Goal: Task Accomplishment & Management: Manage account settings

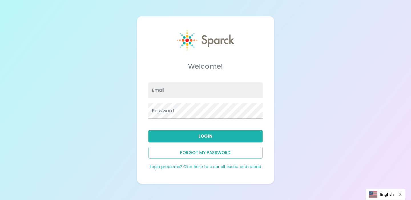
type input "admin@sparckco.com"
click at [113, 117] on div "Welcome! Email admin@sparckco.com Password Login Forgot my password Login probl…" at bounding box center [205, 100] width 411 height 200
type input "[EMAIL_ADDRESS][DOMAIN_NAME]"
click at [192, 136] on button "Login" at bounding box center [205, 136] width 114 height 12
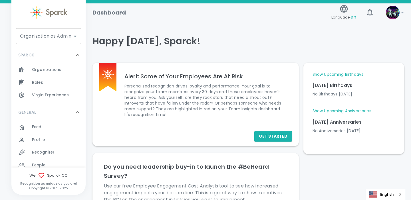
click at [61, 39] on div "Organization as Admin Organization as Admin" at bounding box center [48, 36] width 65 height 16
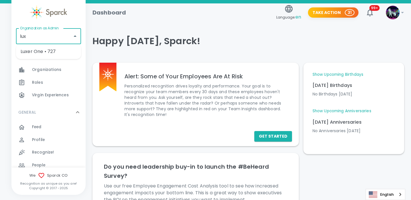
click at [62, 52] on li "Luxer One • 727" at bounding box center [48, 52] width 65 height 10
type input "Luxer One • 727"
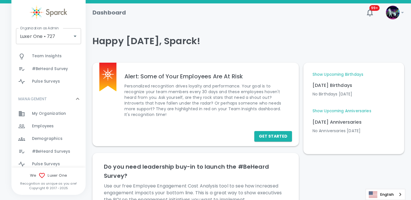
scroll to position [239, 0]
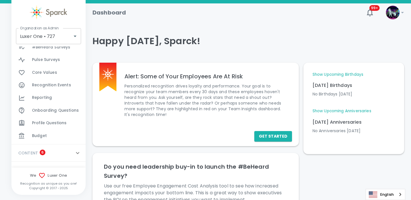
click at [41, 136] on span "Budget" at bounding box center [39, 136] width 15 height 6
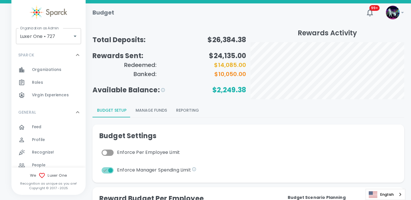
click at [158, 111] on button "Manage Funds" at bounding box center [151, 111] width 41 height 14
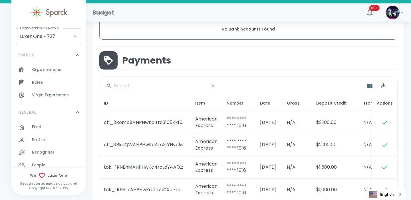
scroll to position [291, 0]
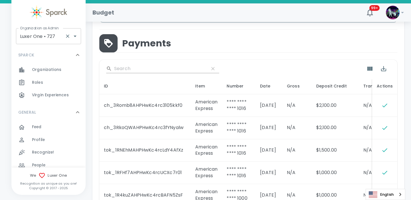
click at [51, 37] on input "Luxer One • 727" at bounding box center [41, 36] width 44 height 11
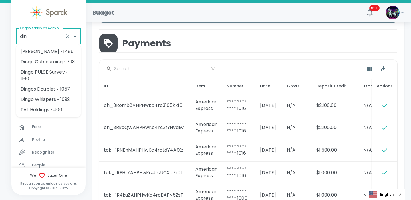
click at [49, 51] on li "[PERSON_NAME] • 1486" at bounding box center [48, 52] width 65 height 10
type input "[PERSON_NAME] • 1486"
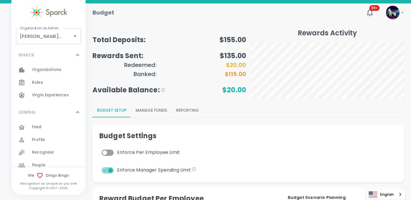
click at [155, 112] on button "Manage Funds" at bounding box center [151, 111] width 41 height 14
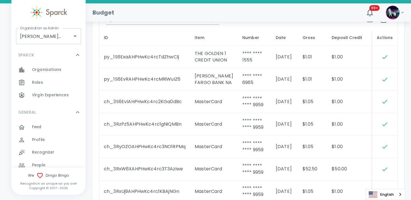
scroll to position [324, 0]
click at [327, 87] on td "$1.00" at bounding box center [350, 80] width 47 height 23
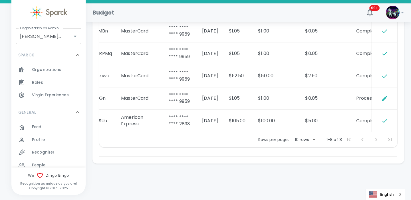
scroll to position [439, 0]
click at [385, 97] on icon "Update Status" at bounding box center [384, 98] width 7 height 7
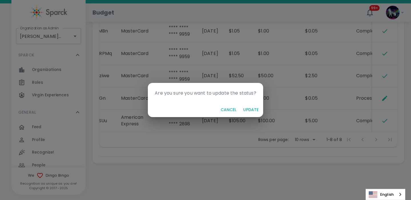
click at [233, 109] on button "Cancel" at bounding box center [228, 110] width 20 height 11
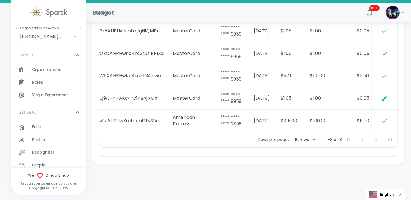
scroll to position [0, 74]
